Goal: Find contact information: Find contact information

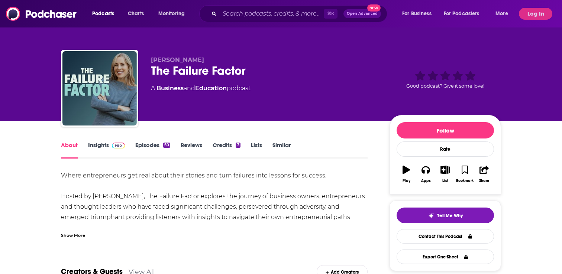
scroll to position [267, 0]
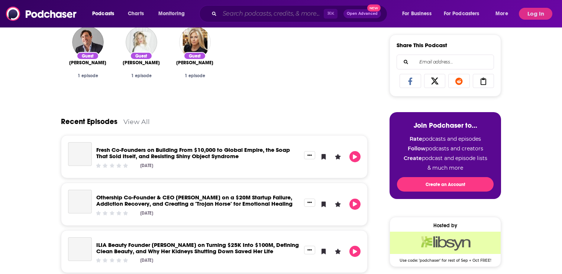
click at [270, 15] on input "Search podcasts, credits, & more..." at bounding box center [272, 14] width 104 height 12
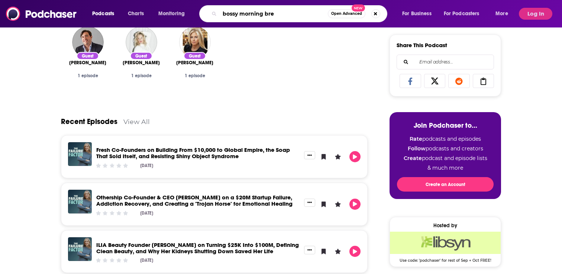
type input "bossy morning brew"
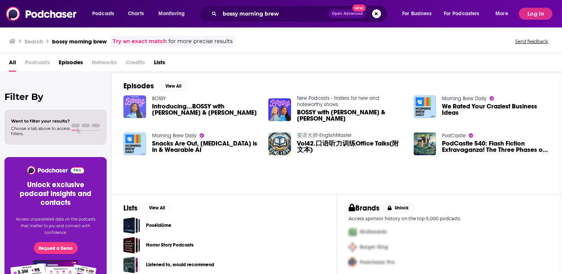
click at [132, 105] on img "Introducing...BOSSY with Tara & Katie" at bounding box center [134, 107] width 23 height 23
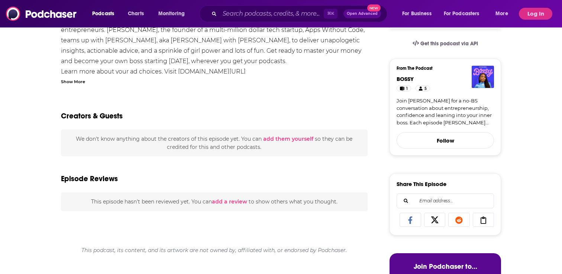
scroll to position [126, 0]
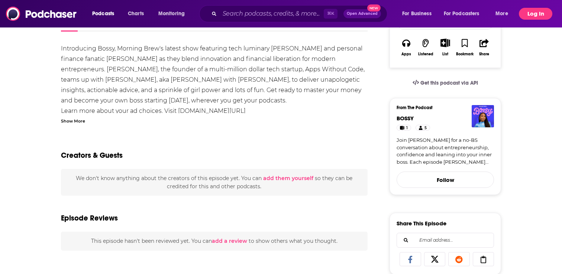
click at [535, 13] on button "Log In" at bounding box center [535, 14] width 33 height 12
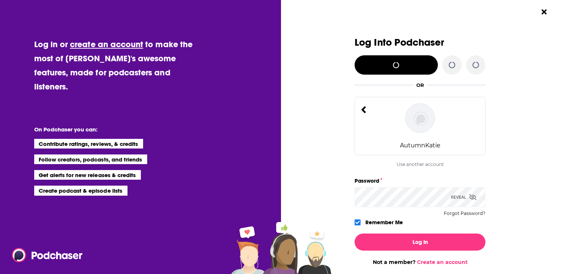
scroll to position [0, 0]
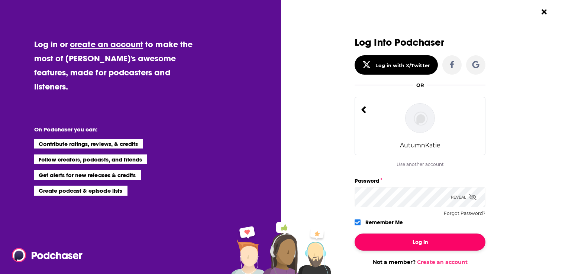
click at [403, 238] on button "Log In" at bounding box center [420, 242] width 131 height 17
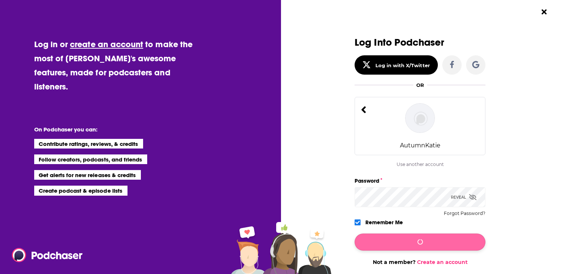
scroll to position [126, 0]
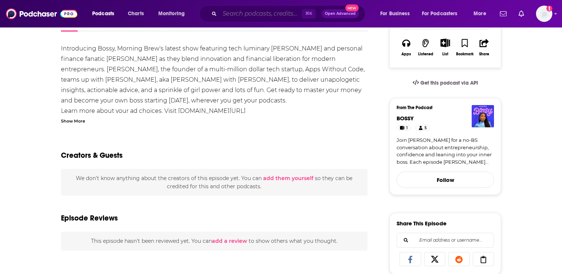
click at [257, 16] on input "Search podcasts, credits, & more..." at bounding box center [261, 14] width 82 height 12
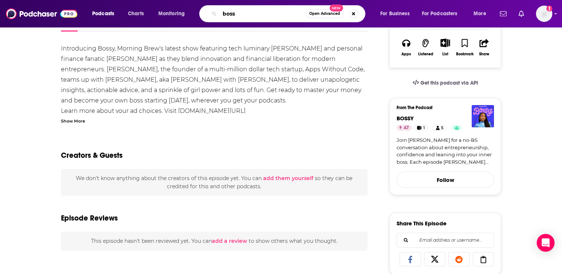
type input "bossy"
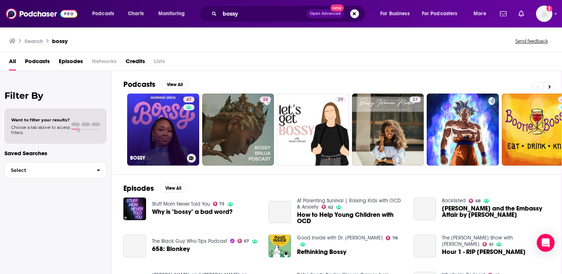
click at [173, 145] on link "47 BOSSY" at bounding box center [163, 130] width 72 height 72
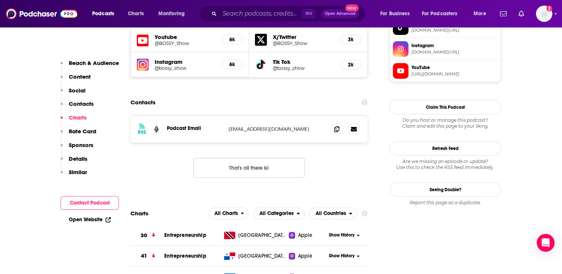
scroll to position [671, 0]
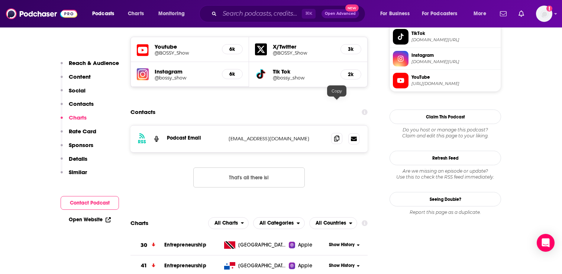
click at [337, 136] on icon at bounding box center [336, 139] width 5 height 6
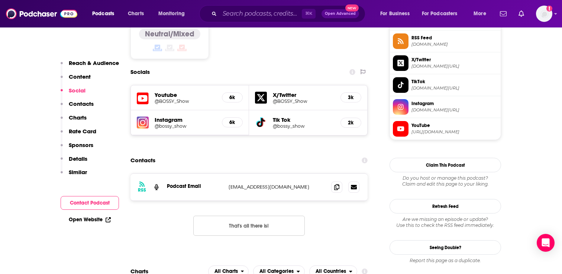
scroll to position [630, 0]
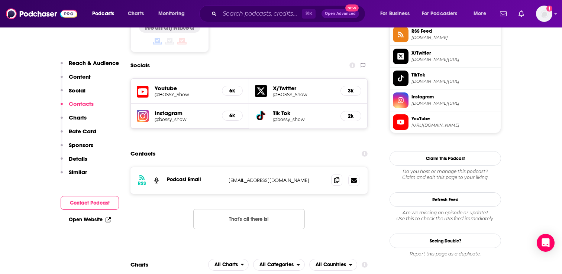
click at [335, 177] on icon at bounding box center [336, 180] width 5 height 6
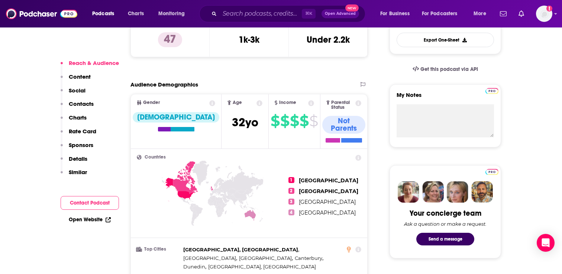
scroll to position [0, 0]
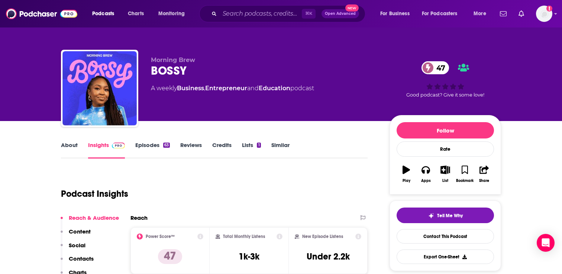
click at [196, 91] on link "Business" at bounding box center [190, 88] width 27 height 7
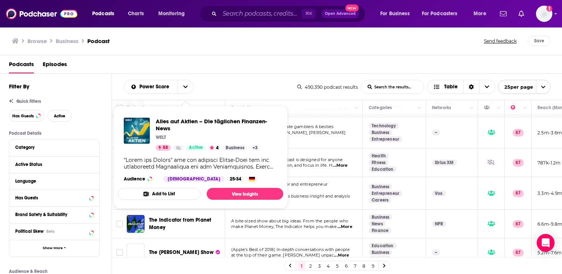
scroll to position [567, 0]
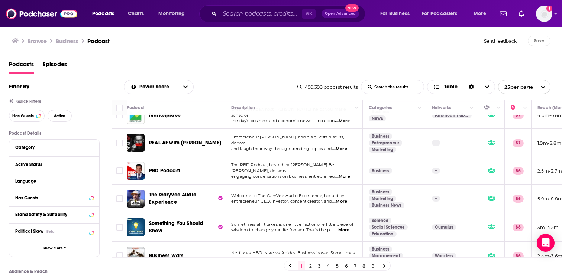
click at [373, 267] on link "9" at bounding box center [372, 266] width 7 height 9
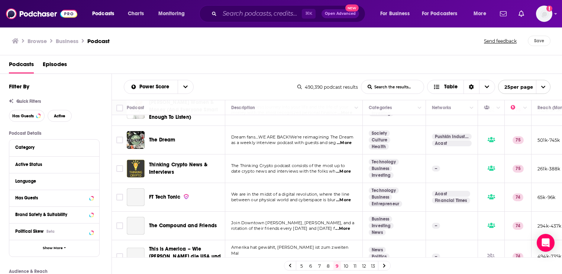
scroll to position [148, 0]
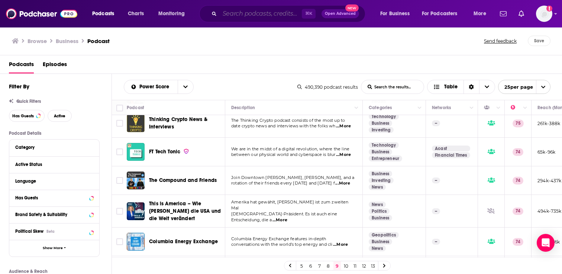
click at [264, 13] on input "Search podcasts, credits, & more..." at bounding box center [261, 14] width 82 height 12
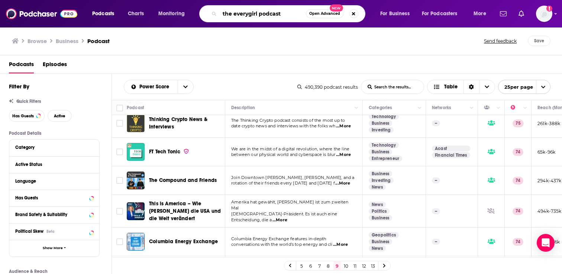
type input "the everygirl podcast"
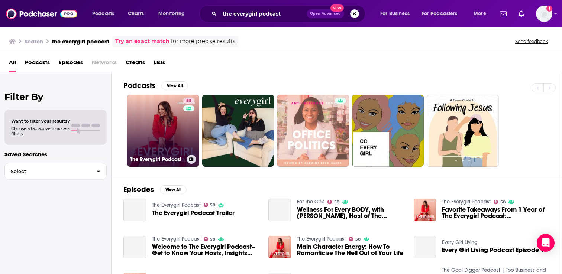
click at [179, 142] on link "58 The Everygirl Podcast" at bounding box center [163, 131] width 72 height 72
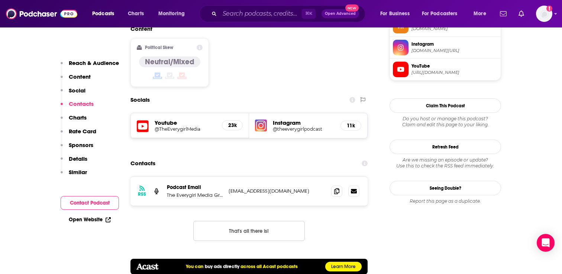
scroll to position [678, 0]
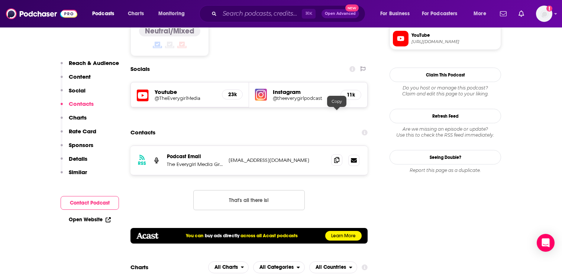
click at [335, 157] on icon at bounding box center [336, 160] width 5 height 6
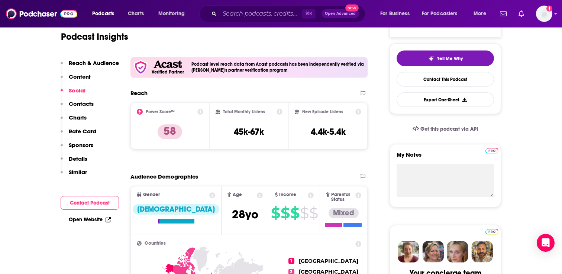
scroll to position [0, 0]
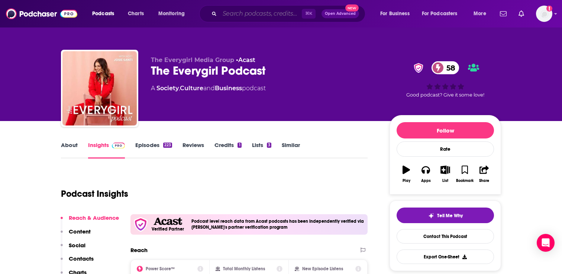
click at [257, 15] on input "Search podcasts, credits, & more..." at bounding box center [261, 14] width 82 height 12
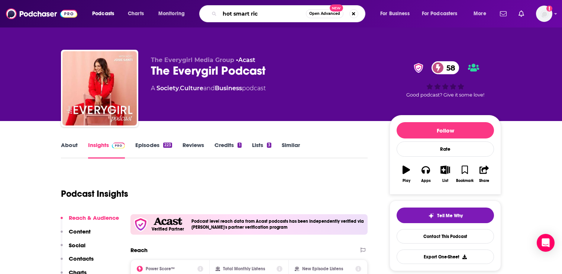
type input "hot smart rich"
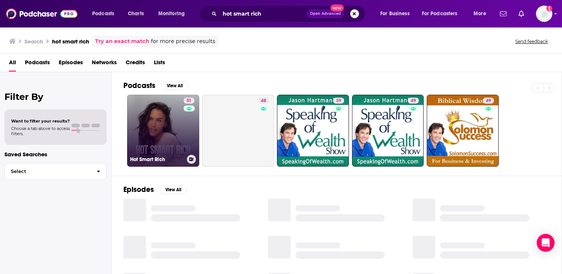
click at [171, 136] on link "51 Hot Smart Rich" at bounding box center [163, 131] width 72 height 72
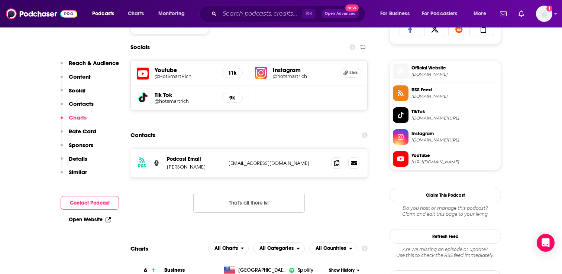
scroll to position [466, 0]
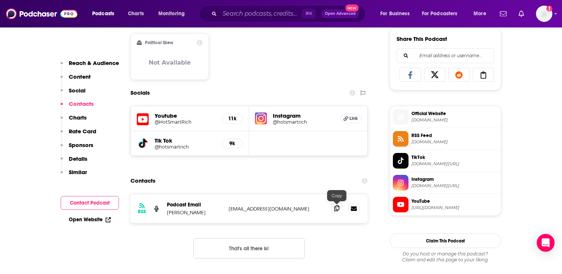
click at [340, 211] on span at bounding box center [336, 208] width 11 height 11
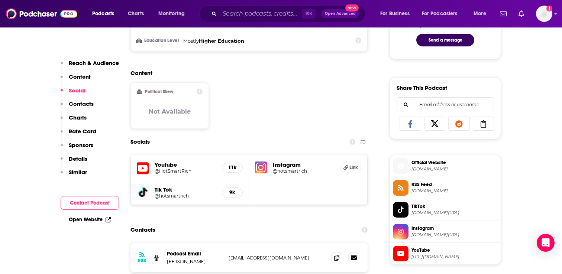
scroll to position [593, 0]
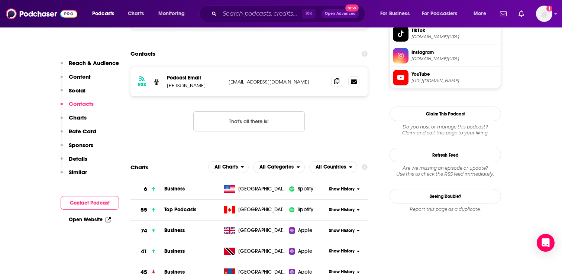
click at [334, 85] on span at bounding box center [336, 81] width 11 height 11
